Goal: Transaction & Acquisition: Book appointment/travel/reservation

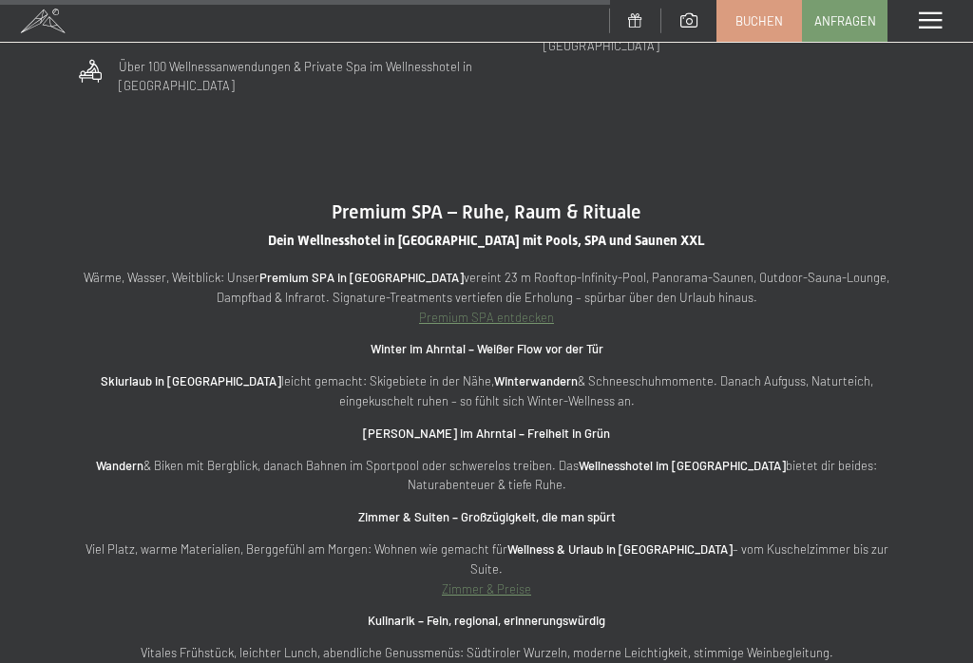
scroll to position [5623, 0]
click at [461, 470] on div "Wärme, Wasser, Weitblick: Unser Premium SPA in Südtirol vereint 23 m Rooftop-In…" at bounding box center [486, 666] width 821 height 795
click at [508, 582] on link "Zimmer & Preise" at bounding box center [486, 589] width 89 height 15
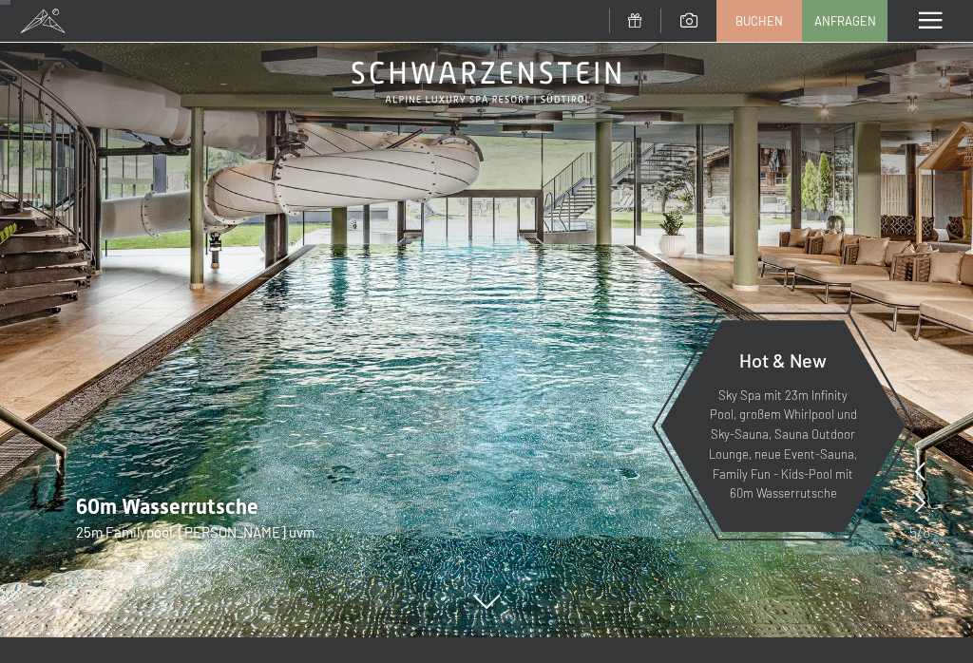
scroll to position [91, 0]
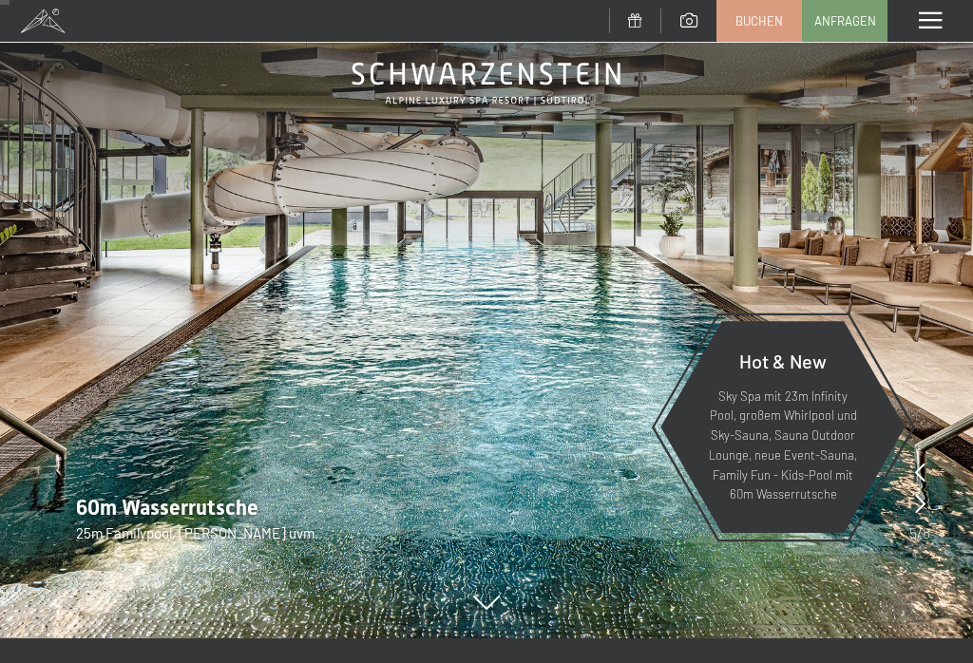
click at [906, 553] on img at bounding box center [486, 274] width 973 height 730
click at [485, 611] on icon at bounding box center [486, 604] width 27 height 14
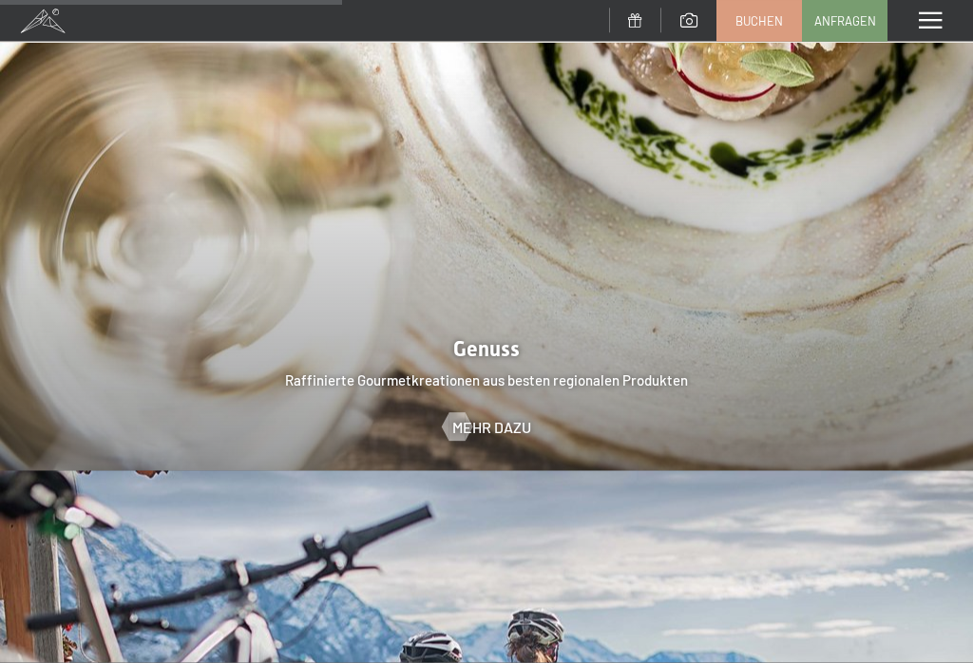
scroll to position [3144, 0]
click at [500, 416] on span "Mehr dazu" at bounding box center [491, 426] width 79 height 21
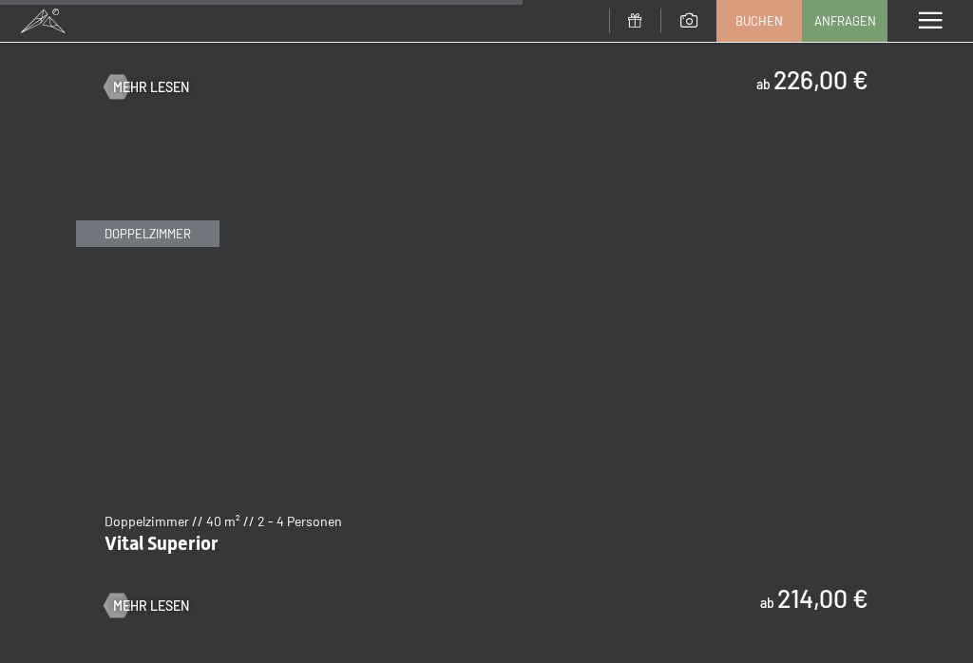
scroll to position [4838, 0]
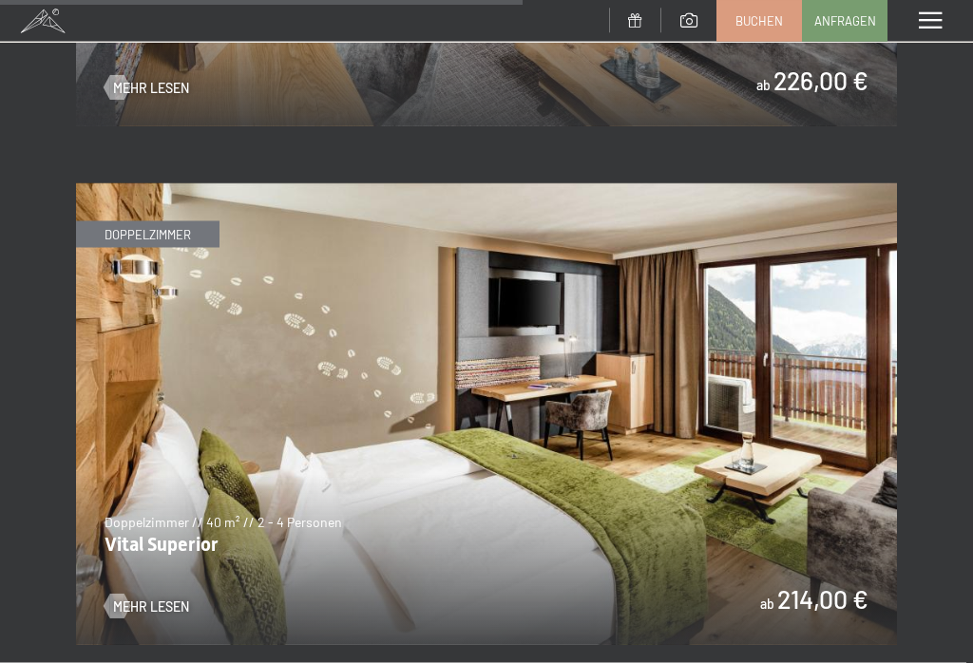
click at [749, 424] on img at bounding box center [486, 414] width 821 height 462
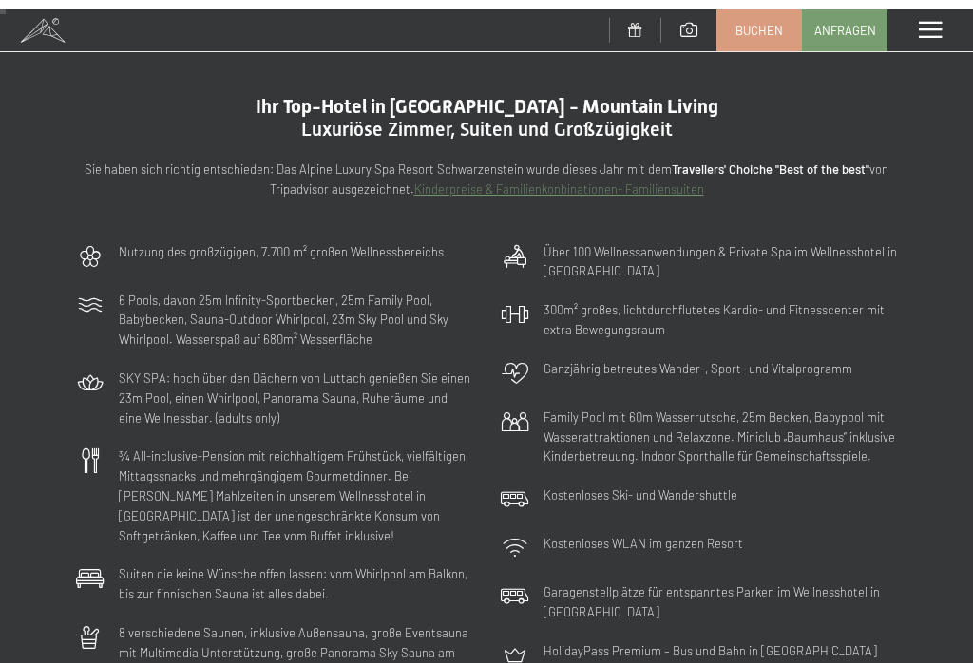
scroll to position [0, 0]
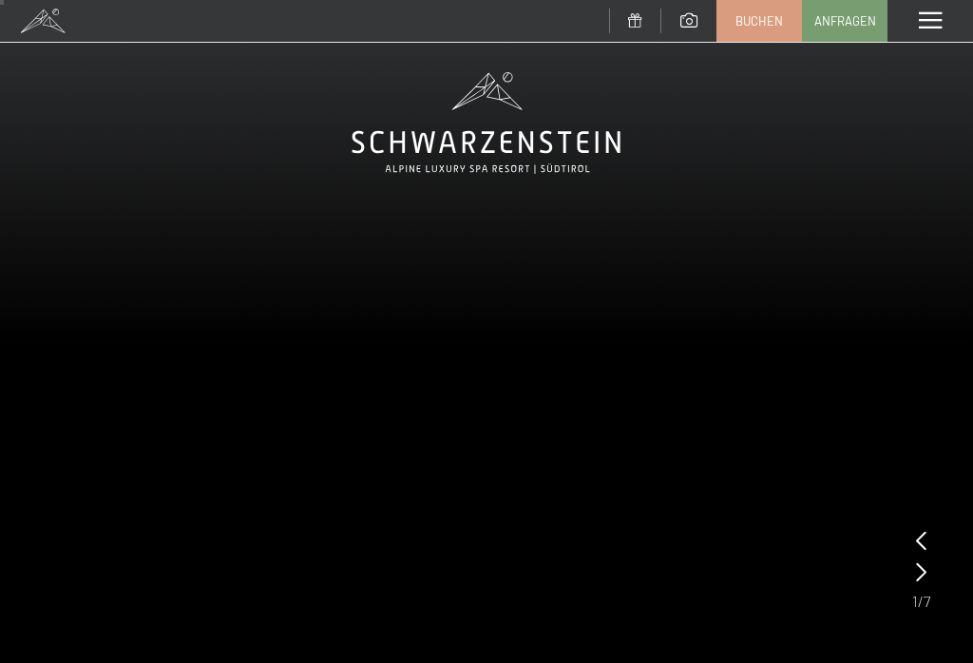
scroll to position [22, 0]
click at [926, 583] on div at bounding box center [921, 574] width 10 height 27
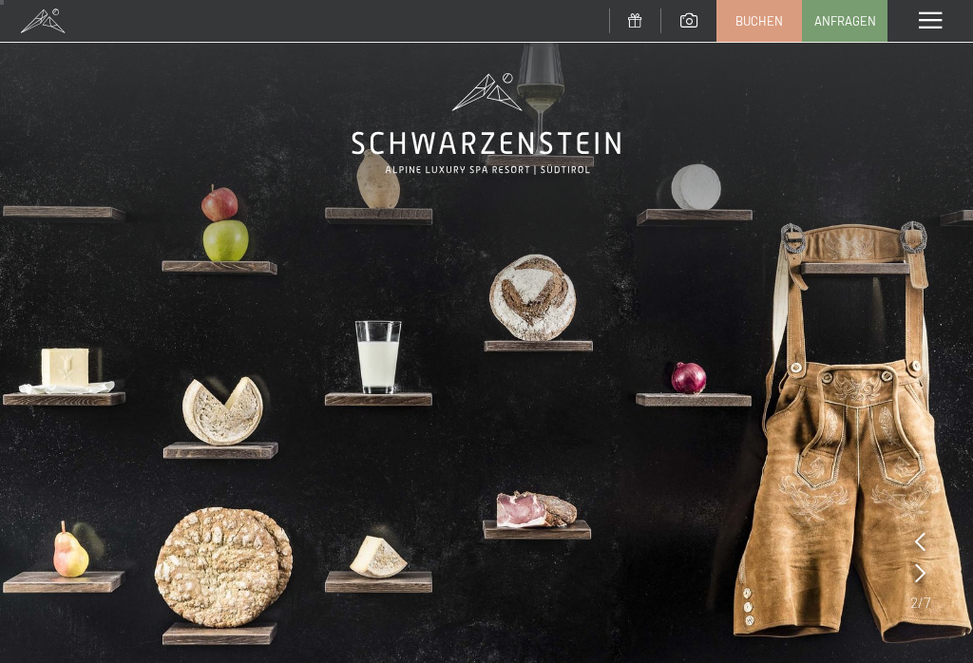
click at [921, 583] on div at bounding box center [920, 574] width 10 height 27
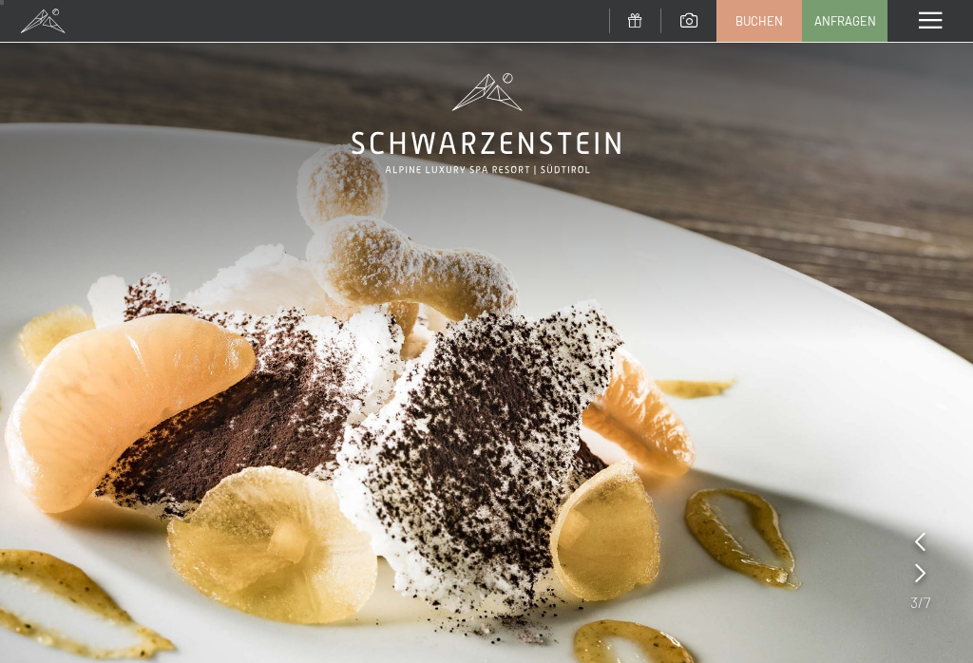
click at [923, 580] on icon at bounding box center [920, 572] width 10 height 19
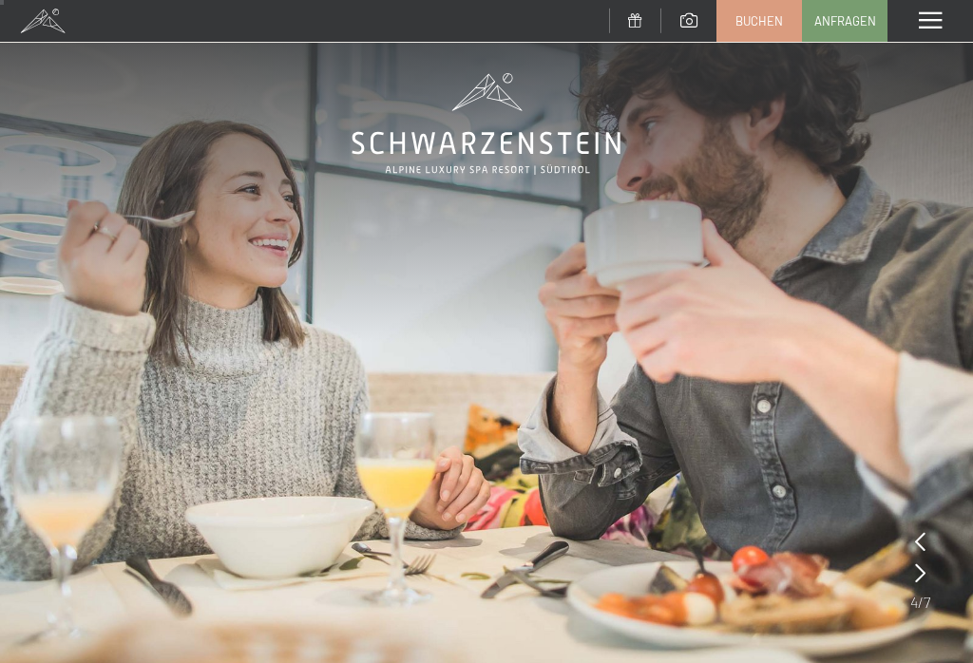
click at [908, 583] on img at bounding box center [486, 343] width 973 height 730
click at [919, 590] on div at bounding box center [920, 560] width 20 height 63
click at [933, 579] on img at bounding box center [486, 343] width 973 height 730
click at [922, 582] on icon at bounding box center [920, 572] width 10 height 19
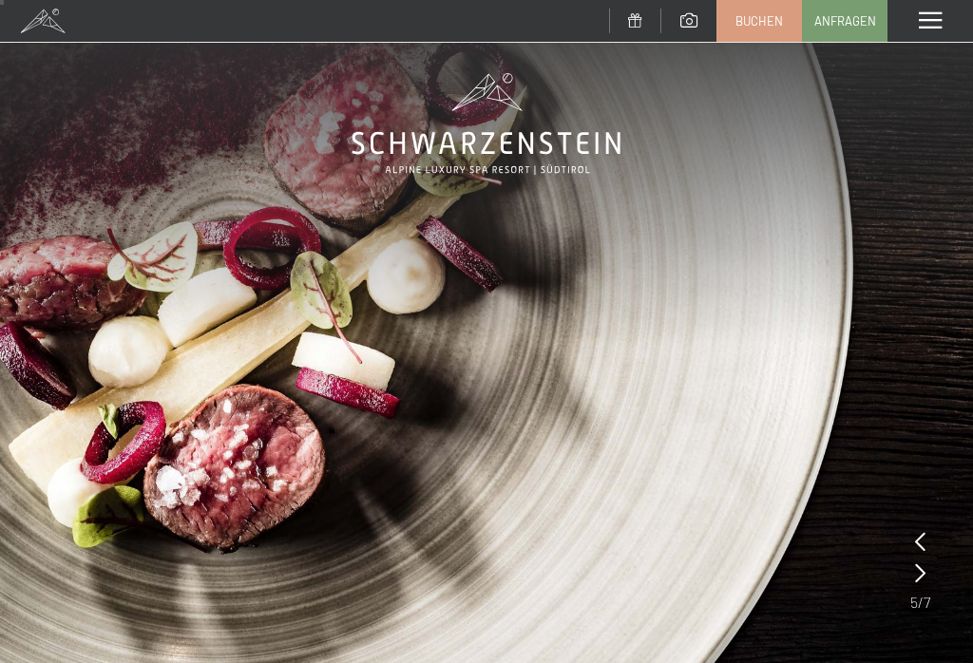
click at [920, 584] on div at bounding box center [920, 574] width 10 height 27
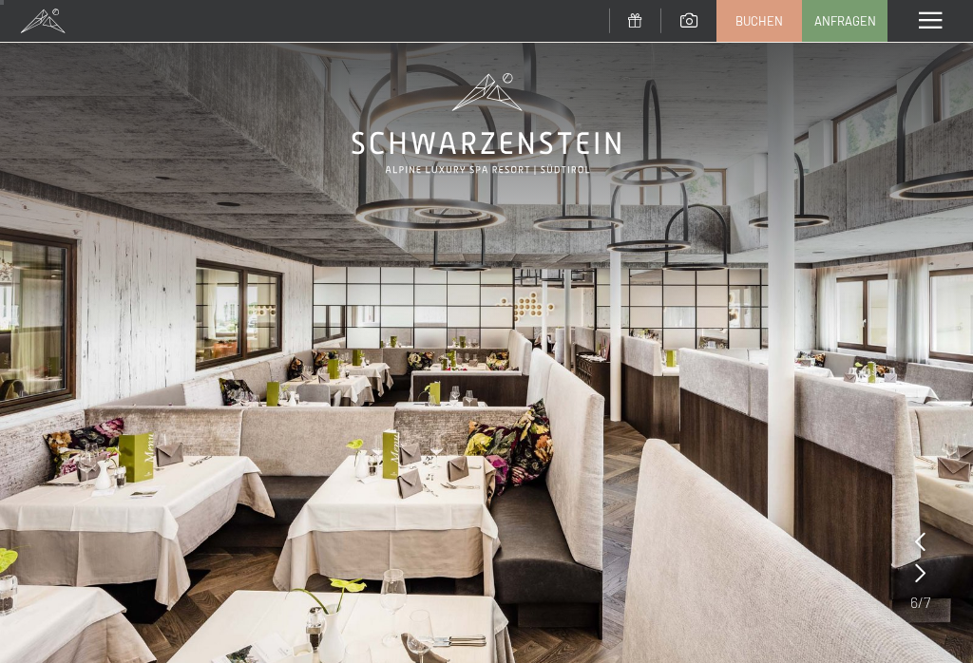
click at [924, 575] on icon at bounding box center [920, 572] width 10 height 19
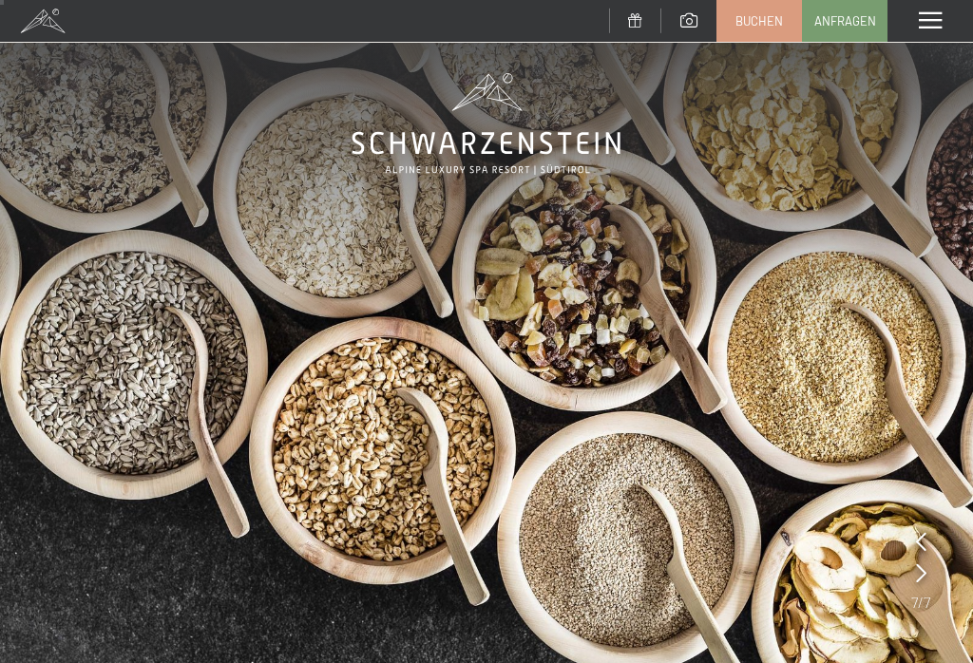
click at [924, 539] on icon at bounding box center [921, 541] width 10 height 19
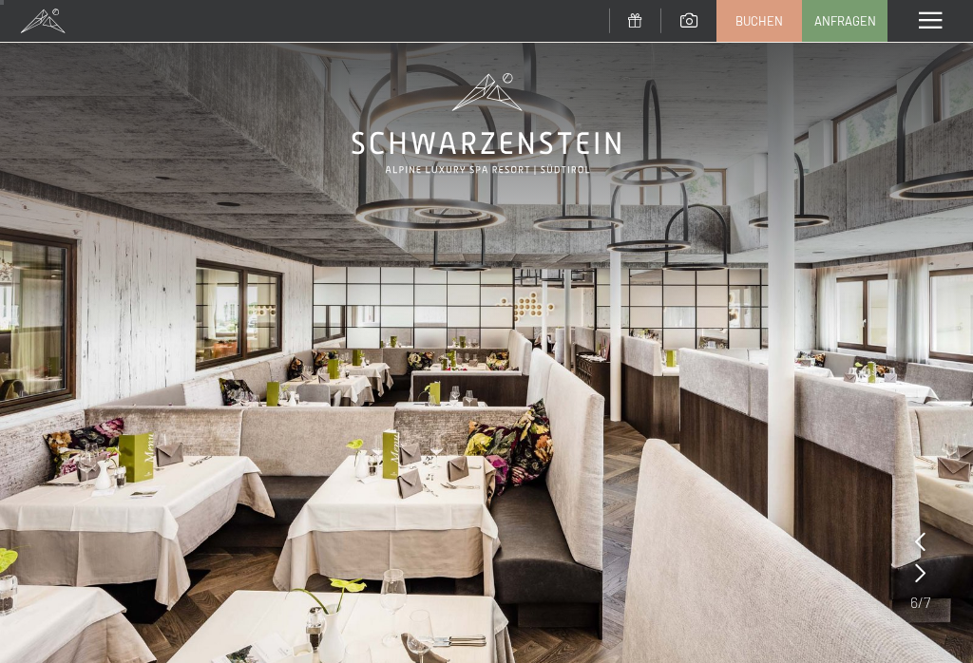
click at [922, 538] on icon at bounding box center [920, 541] width 10 height 19
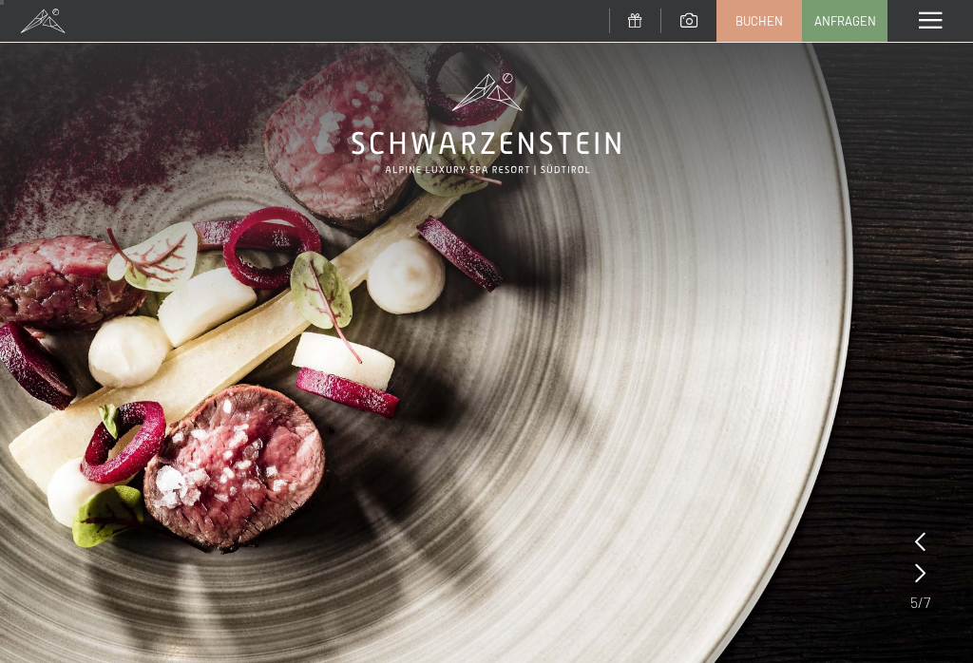
click at [924, 580] on icon at bounding box center [920, 572] width 10 height 19
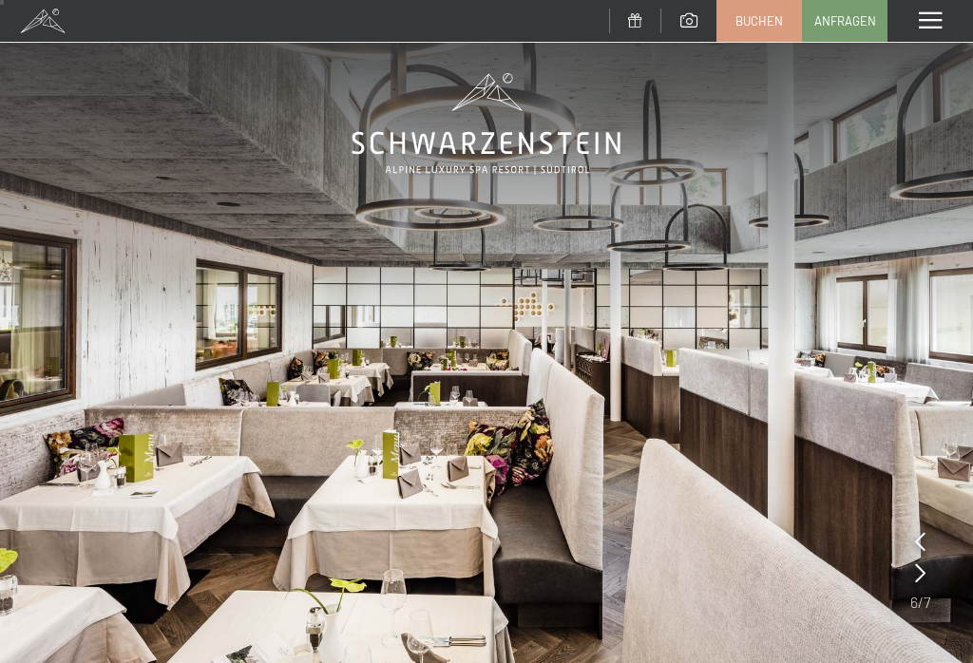
click at [919, 541] on icon at bounding box center [920, 541] width 10 height 19
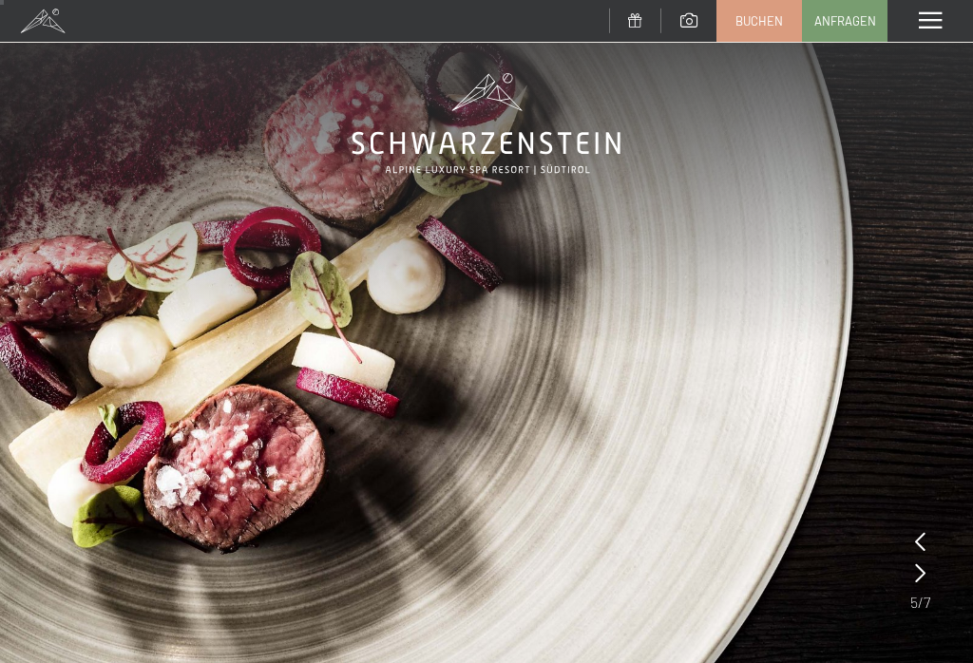
click at [918, 542] on icon at bounding box center [920, 541] width 10 height 19
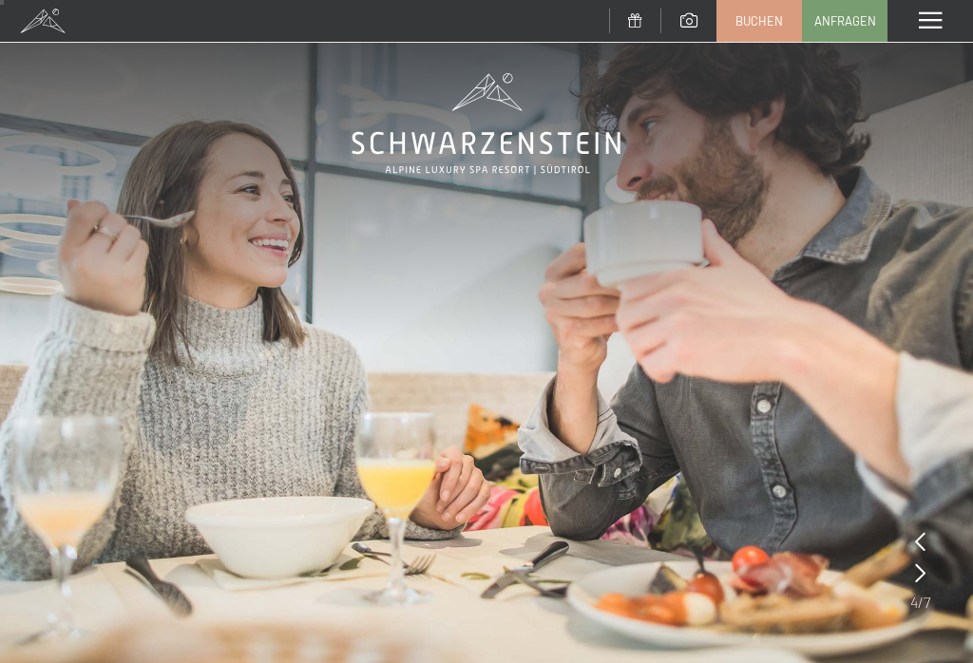
click at [922, 551] on icon at bounding box center [920, 541] width 10 height 19
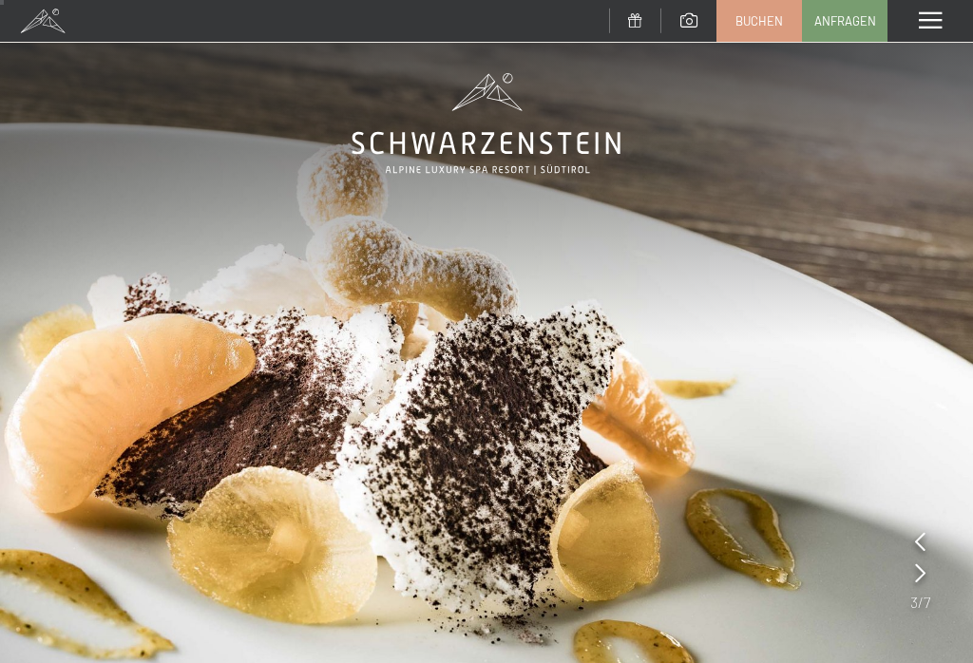
click at [922, 546] on icon at bounding box center [920, 541] width 10 height 19
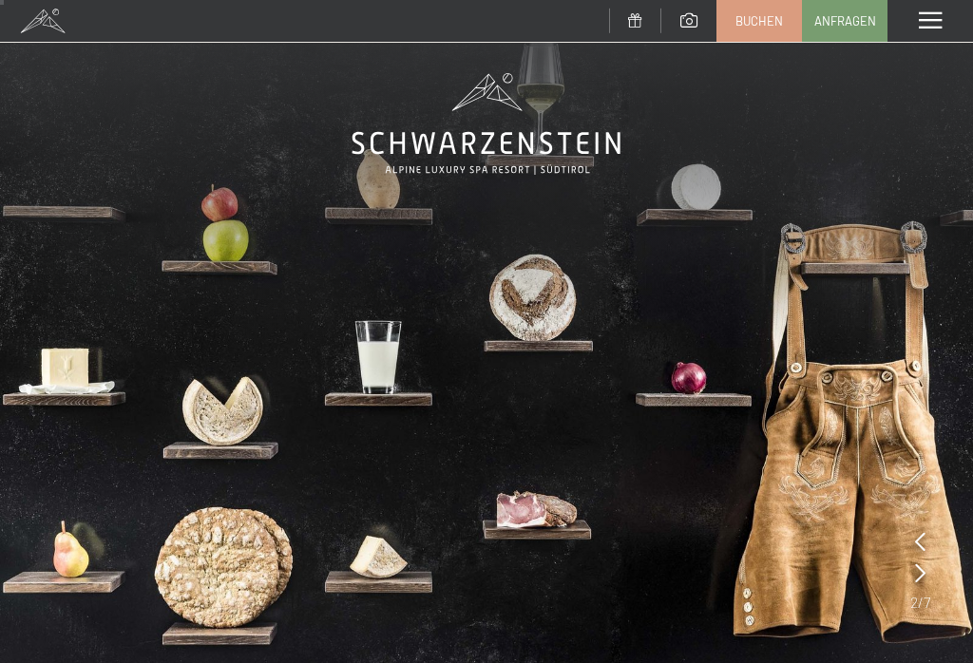
click at [918, 552] on div at bounding box center [920, 542] width 10 height 27
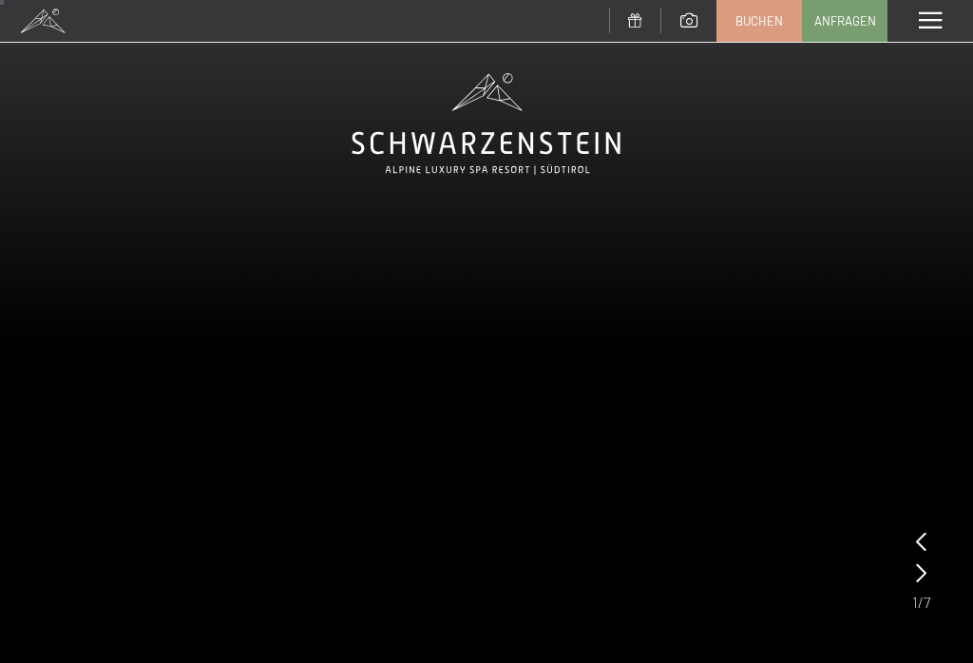
click at [918, 541] on icon at bounding box center [921, 541] width 10 height 19
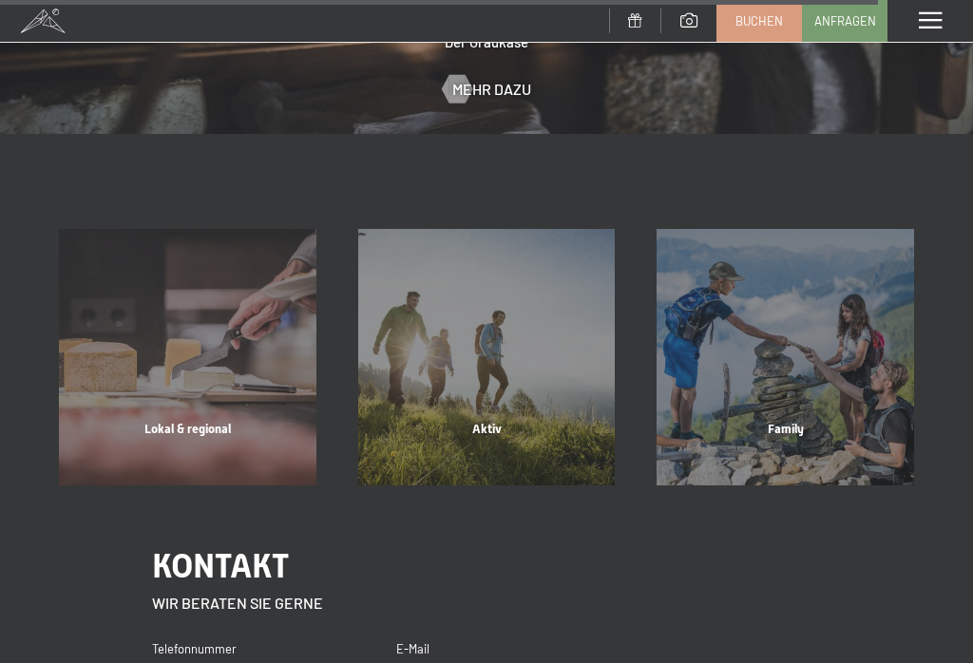
scroll to position [5142, 0]
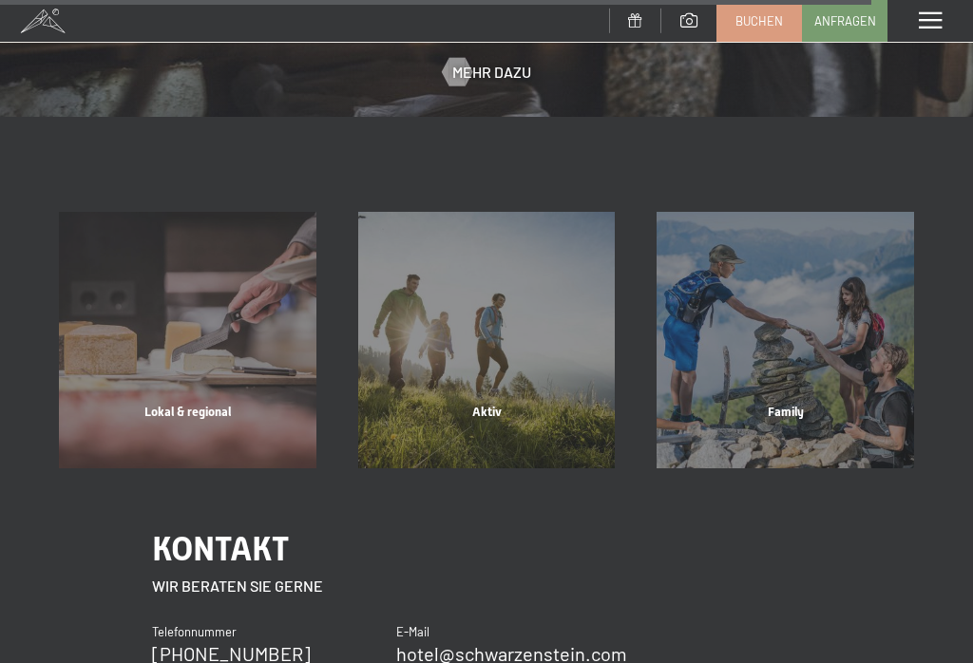
click at [182, 404] on div "Lokal & regional" at bounding box center [187, 436] width 299 height 65
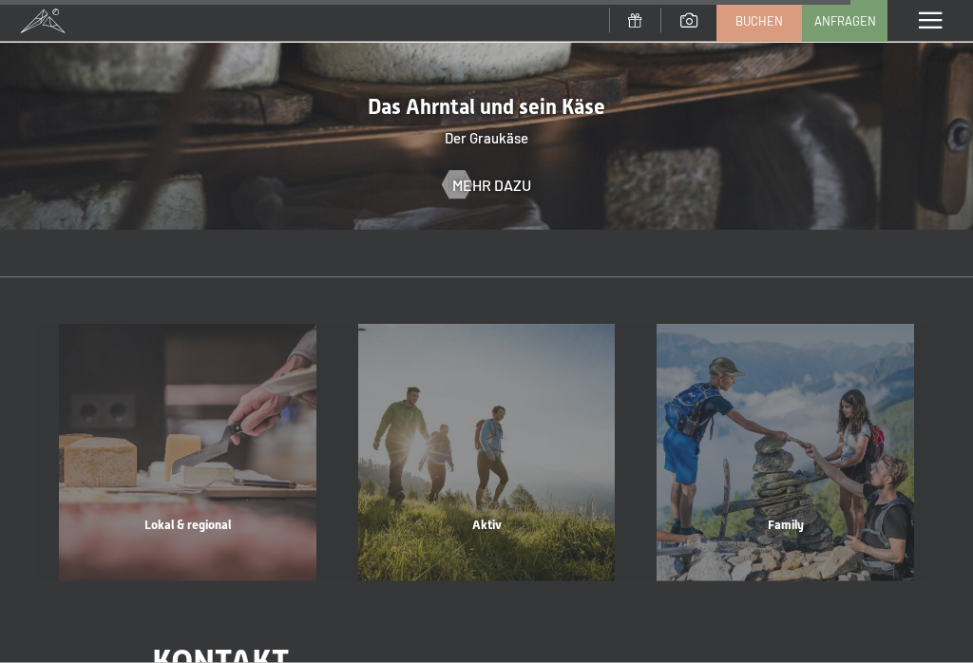
scroll to position [5029, 0]
click at [495, 517] on div "Aktiv" at bounding box center [486, 549] width 299 height 65
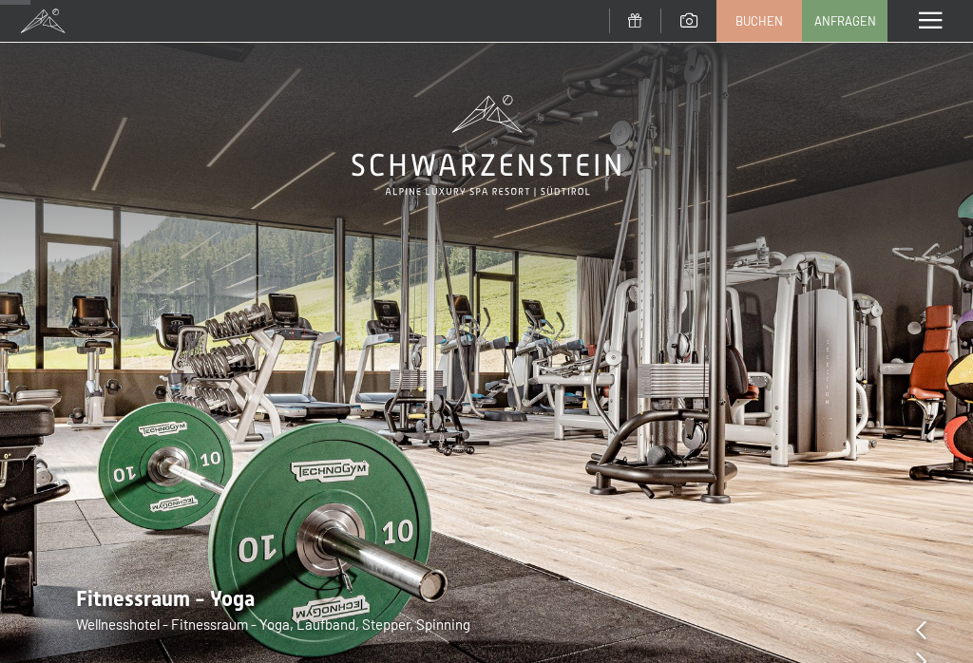
scroll to position [145, 0]
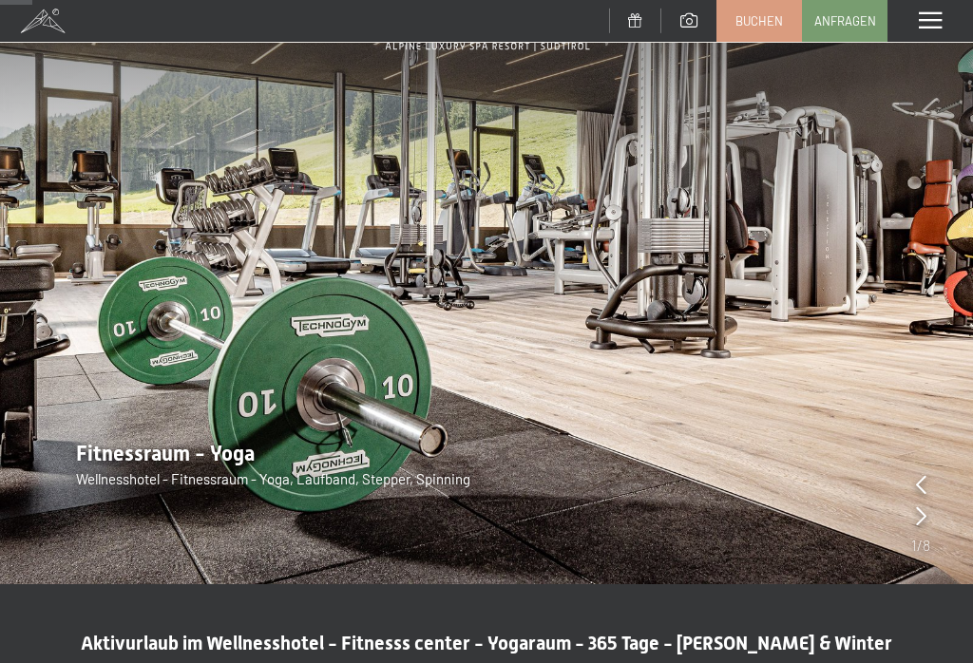
click at [923, 527] on div at bounding box center [921, 517] width 10 height 27
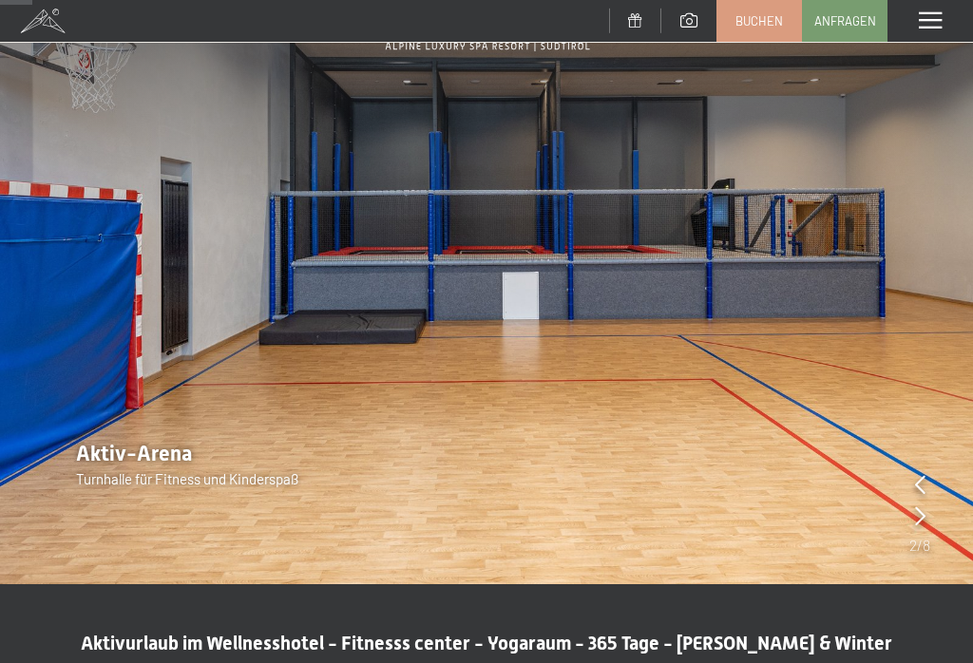
click at [924, 522] on icon at bounding box center [920, 515] width 10 height 19
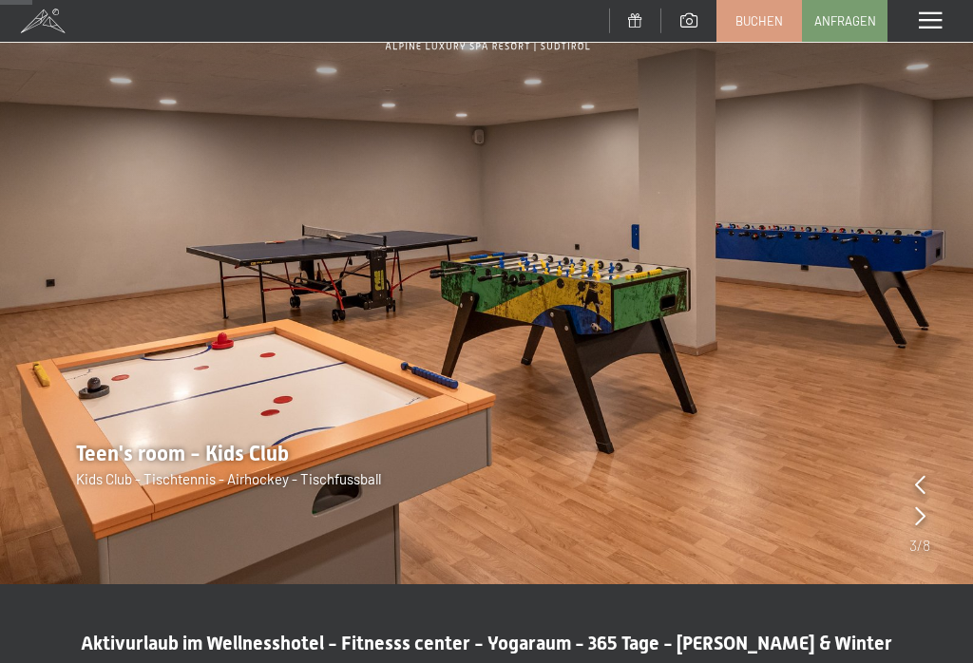
click at [922, 527] on div at bounding box center [920, 517] width 10 height 27
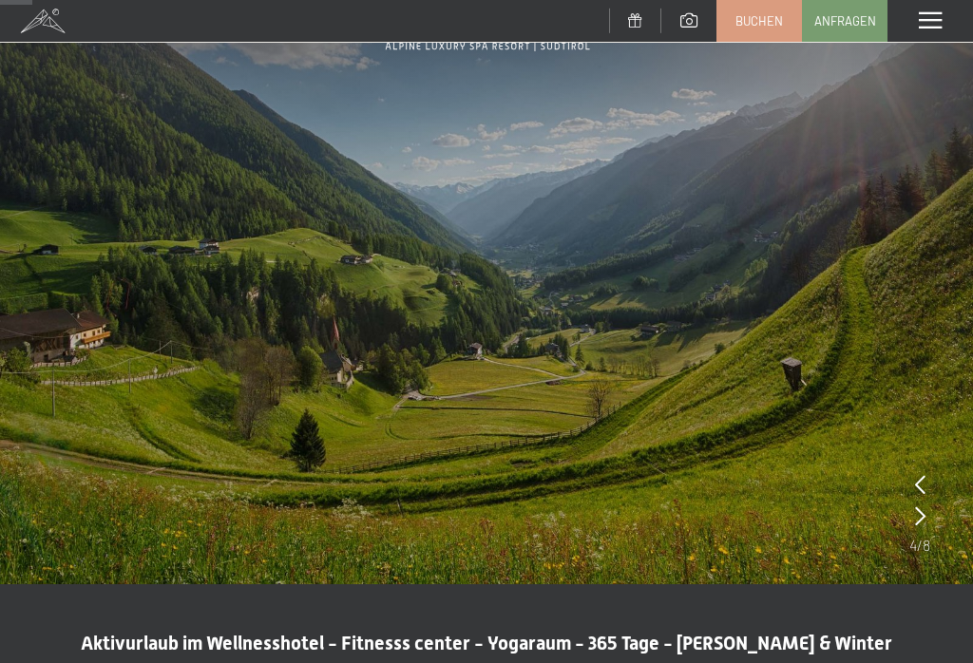
click at [921, 527] on div at bounding box center [920, 517] width 10 height 27
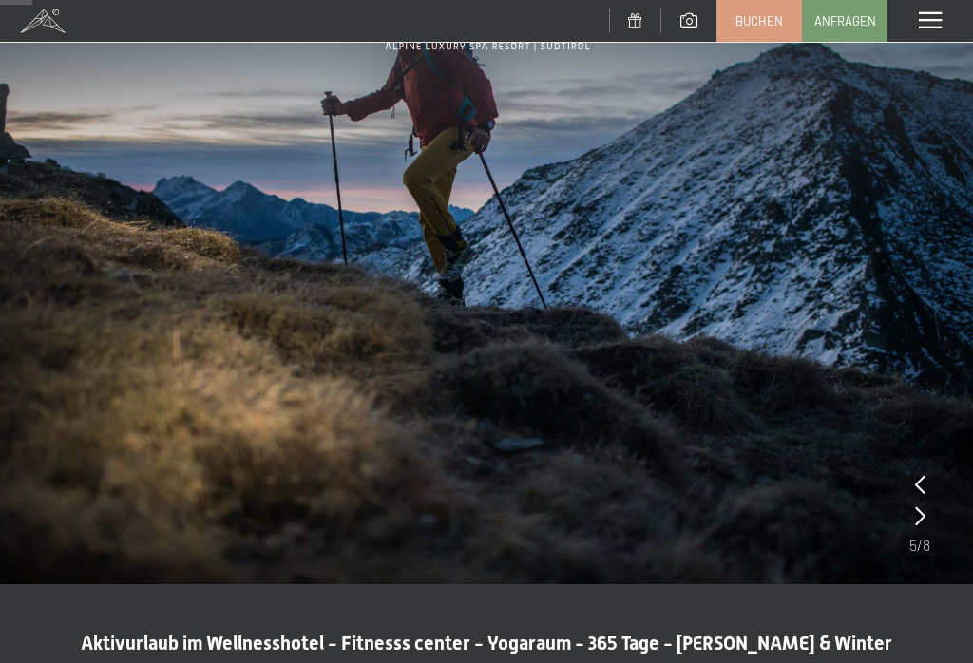
click at [922, 528] on div at bounding box center [920, 517] width 10 height 27
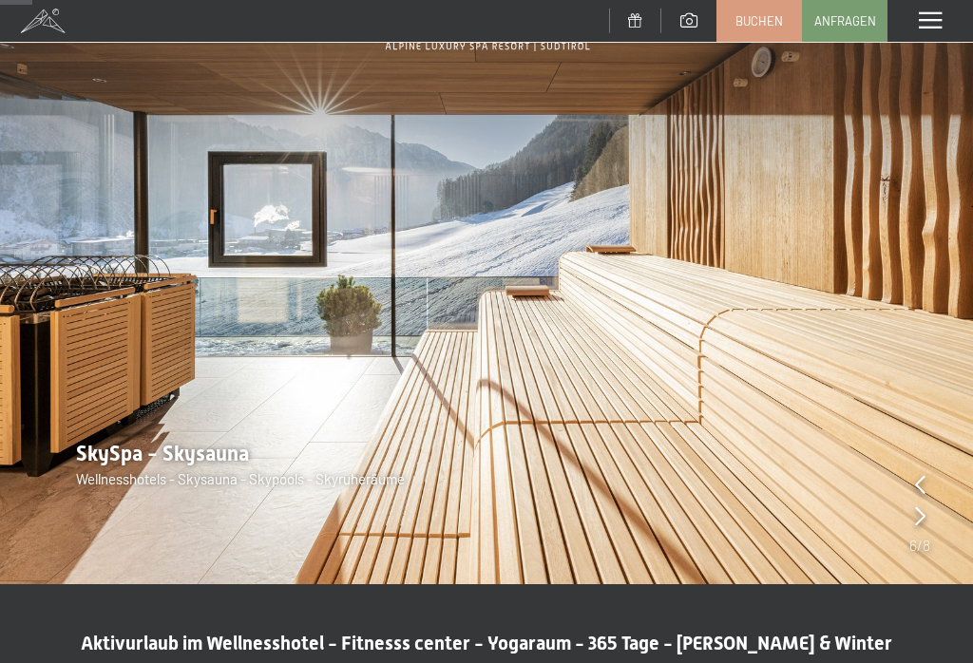
click at [924, 525] on icon at bounding box center [920, 515] width 10 height 19
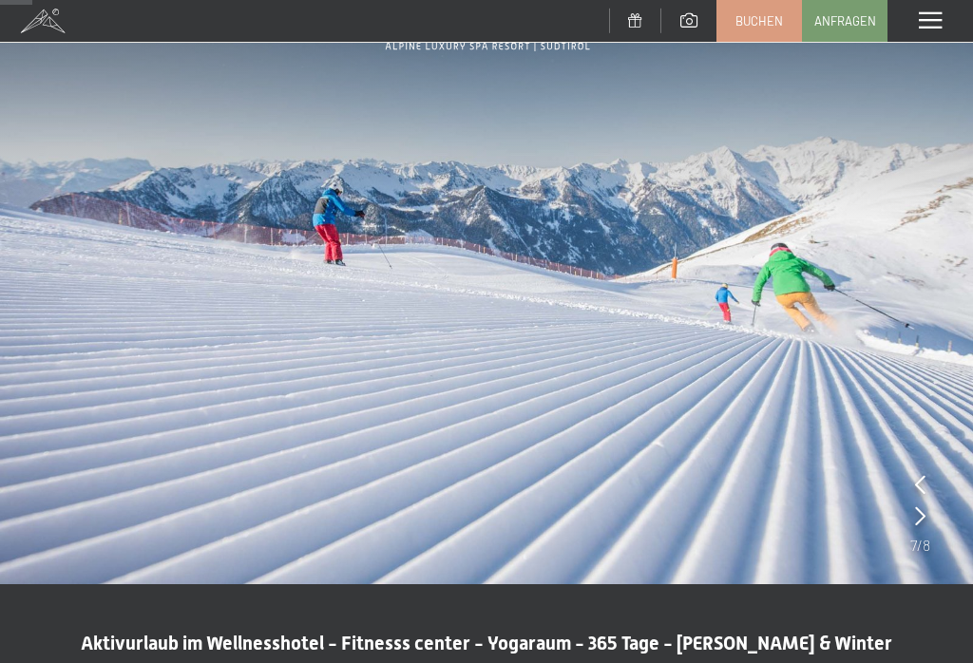
click at [924, 523] on icon at bounding box center [920, 515] width 10 height 19
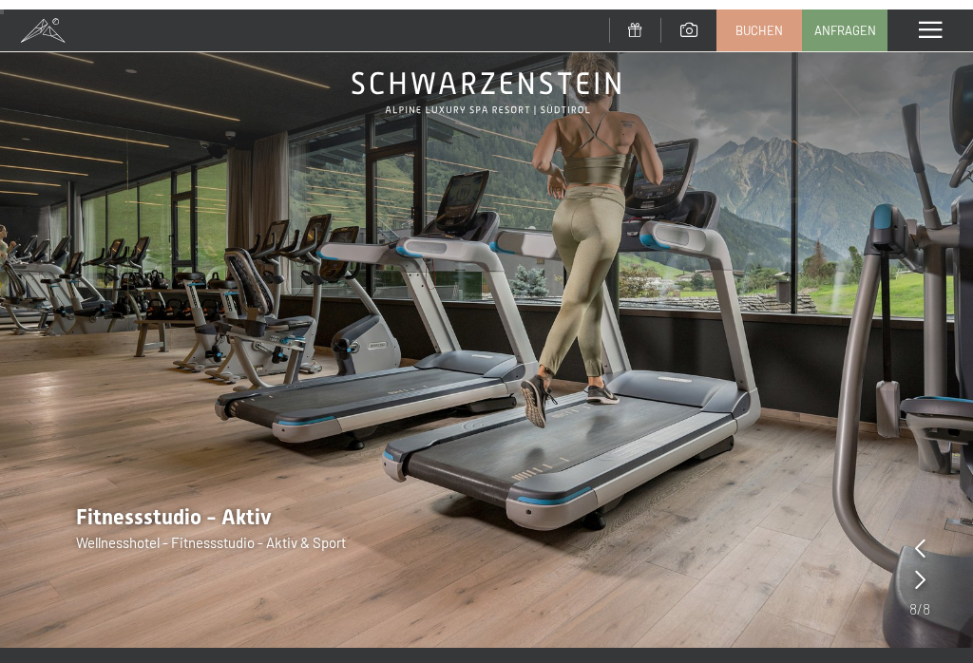
scroll to position [0, 0]
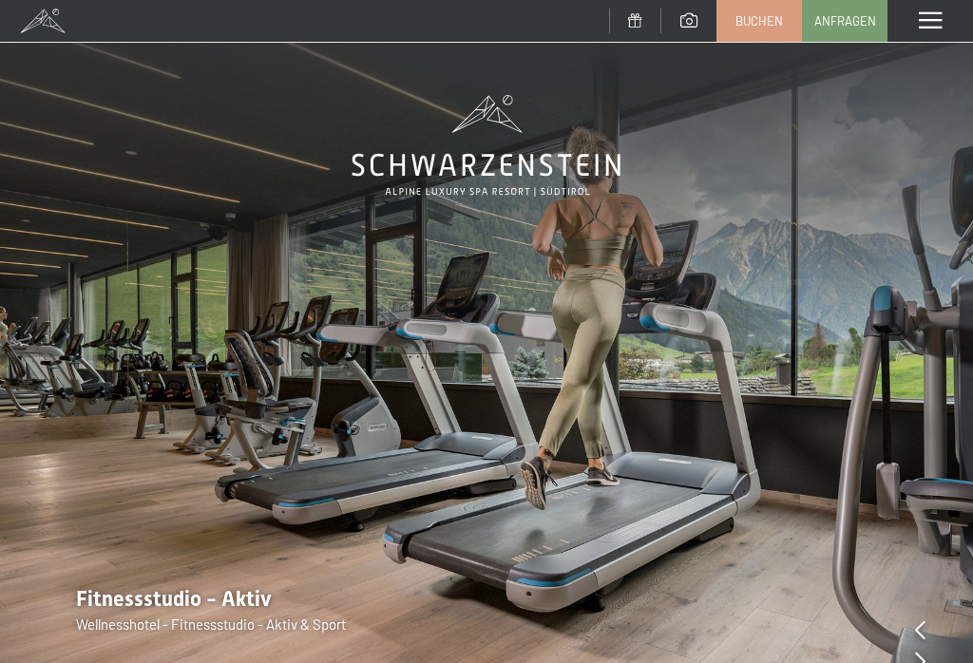
click at [636, 18] on span at bounding box center [635, 20] width 14 height 14
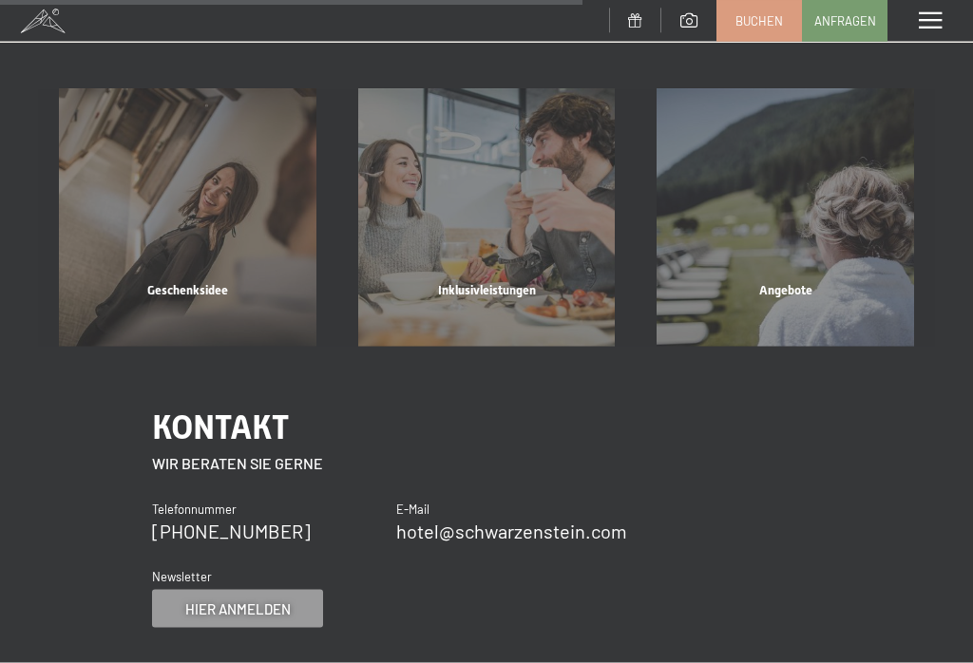
scroll to position [756, 0]
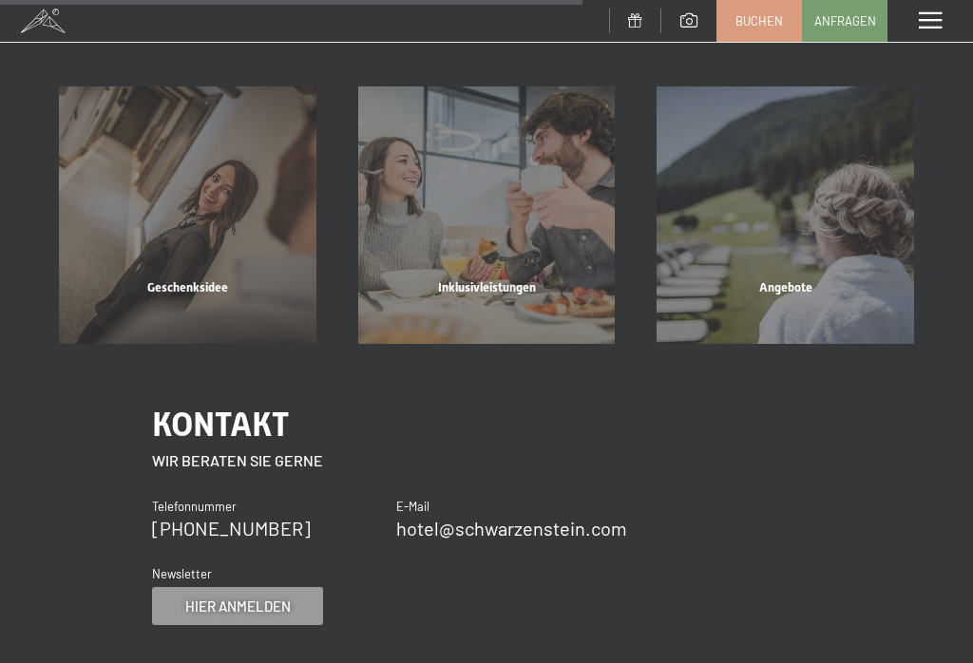
click at [474, 296] on div "Inklusivleistungen Mehr erfahren" at bounding box center [486, 214] width 299 height 257
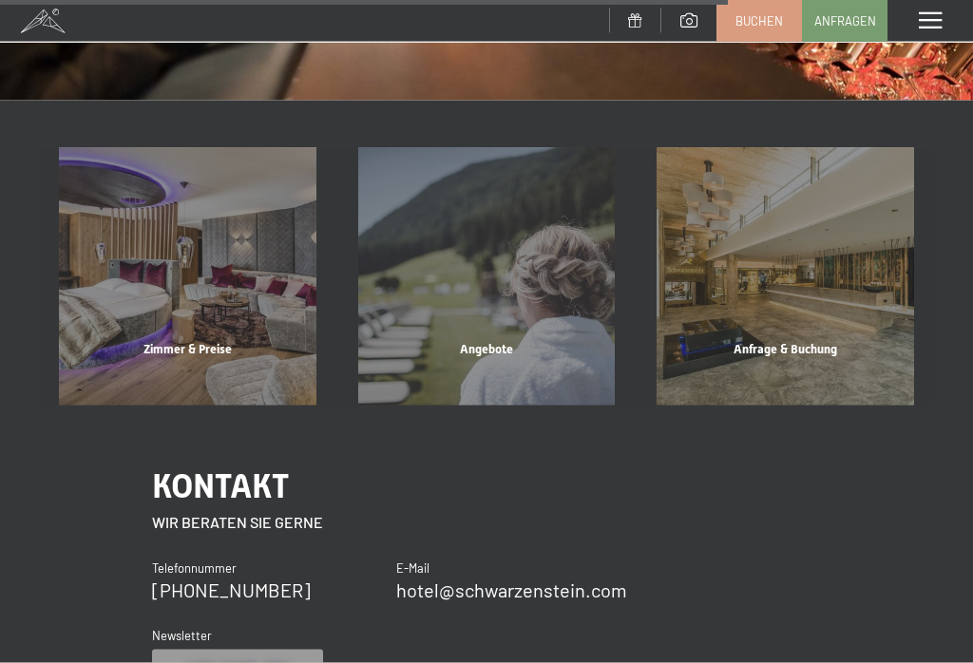
scroll to position [1800, 0]
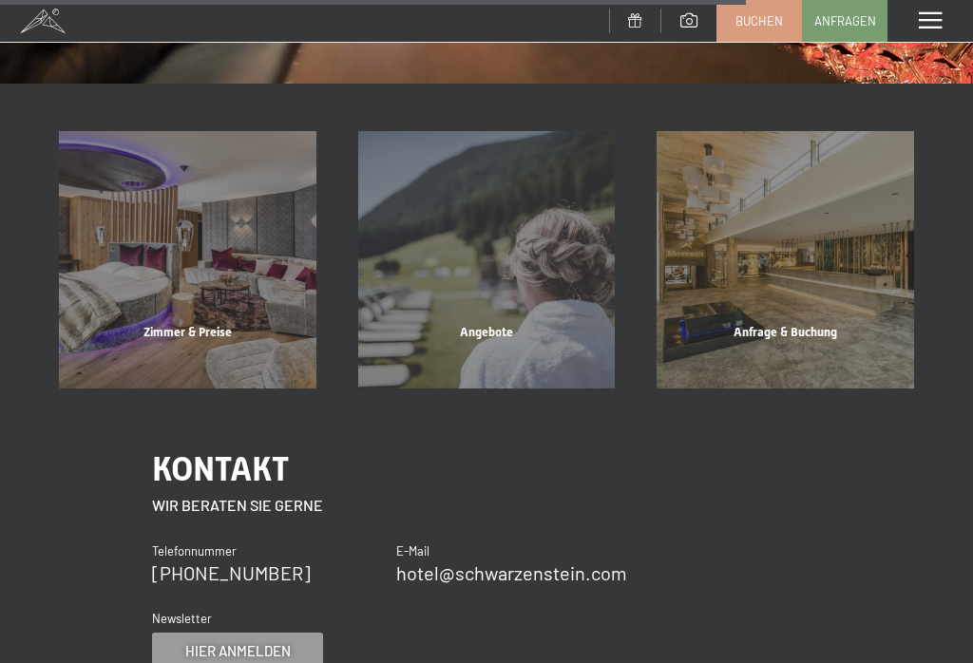
click at [493, 324] on div "Angebote" at bounding box center [486, 356] width 299 height 65
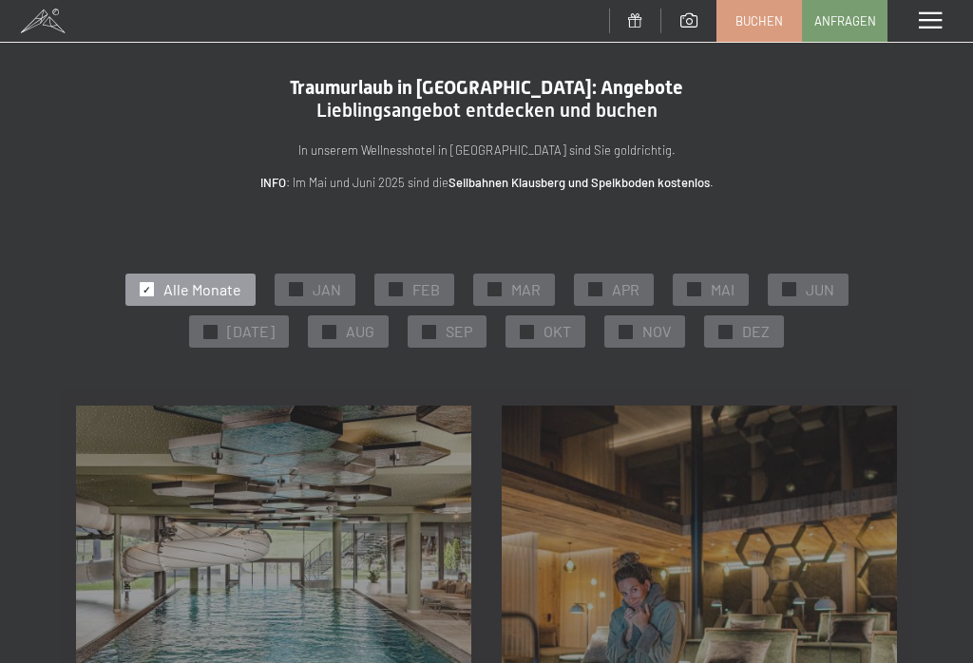
click at [806, 287] on span "JUN" at bounding box center [820, 289] width 29 height 21
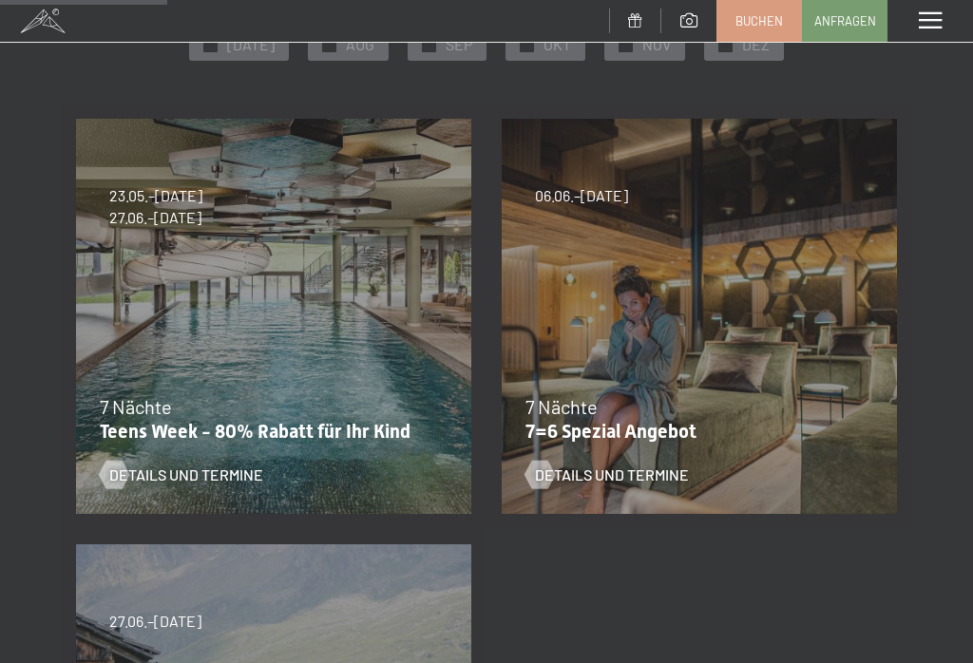
scroll to position [283, 0]
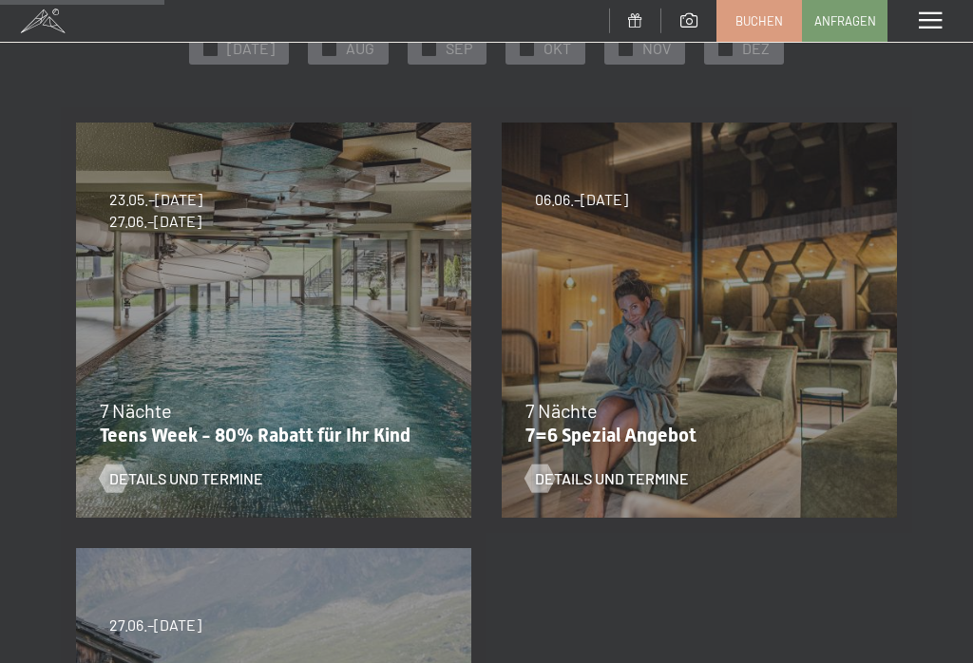
click at [801, 443] on div "Details und Termine" at bounding box center [687, 464] width 324 height 49
click at [645, 436] on p "7=6 Spezial Angebot" at bounding box center [694, 435] width 338 height 23
click at [615, 478] on span "Details und Termine" at bounding box center [612, 478] width 154 height 21
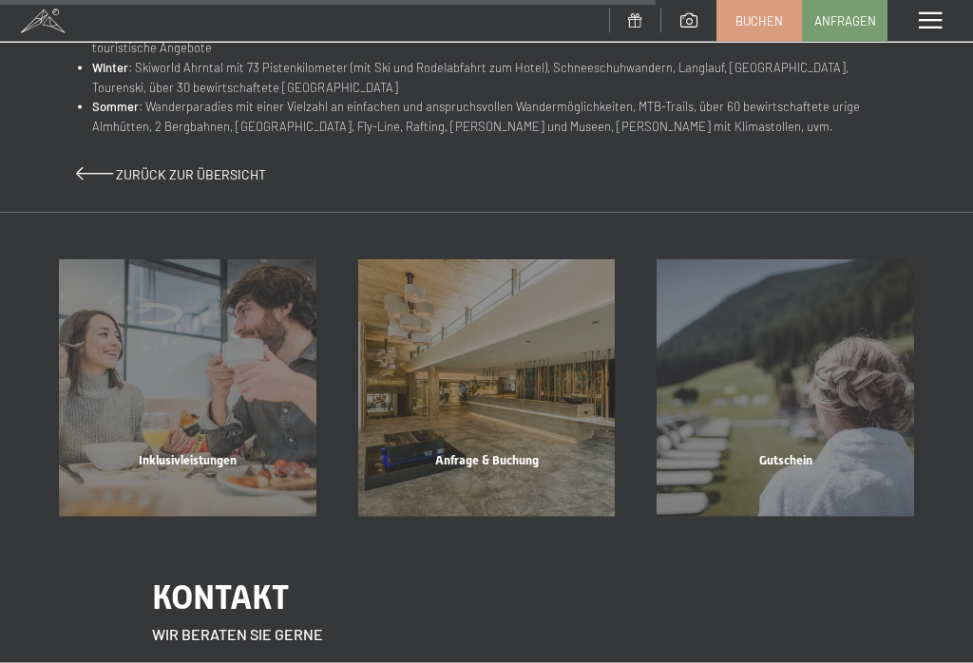
scroll to position [1316, 0]
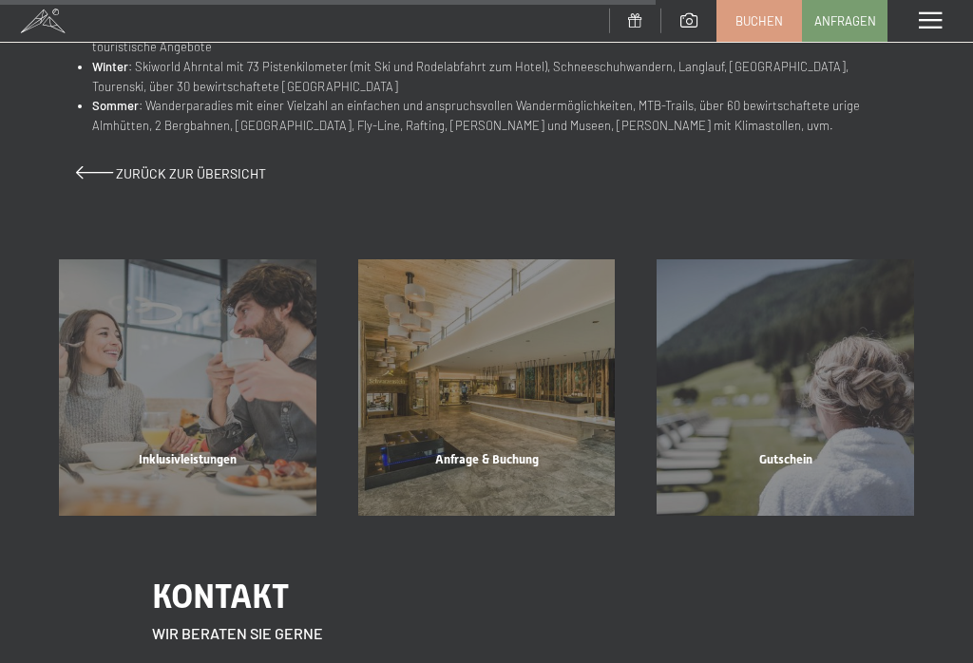
click at [181, 451] on div "Inklusivleistungen" at bounding box center [187, 483] width 299 height 65
